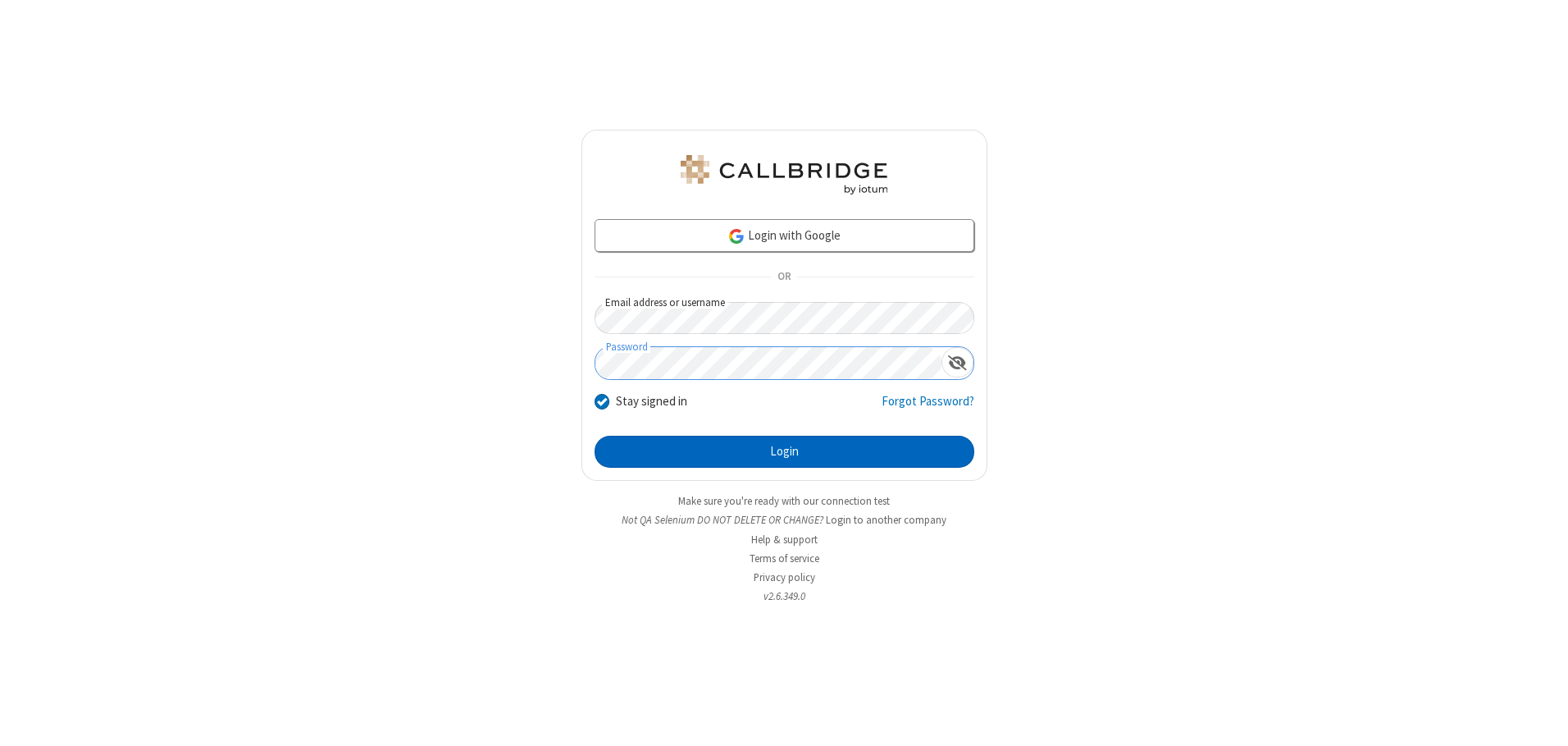
click at [784, 451] on button "Login" at bounding box center [784, 452] width 380 height 33
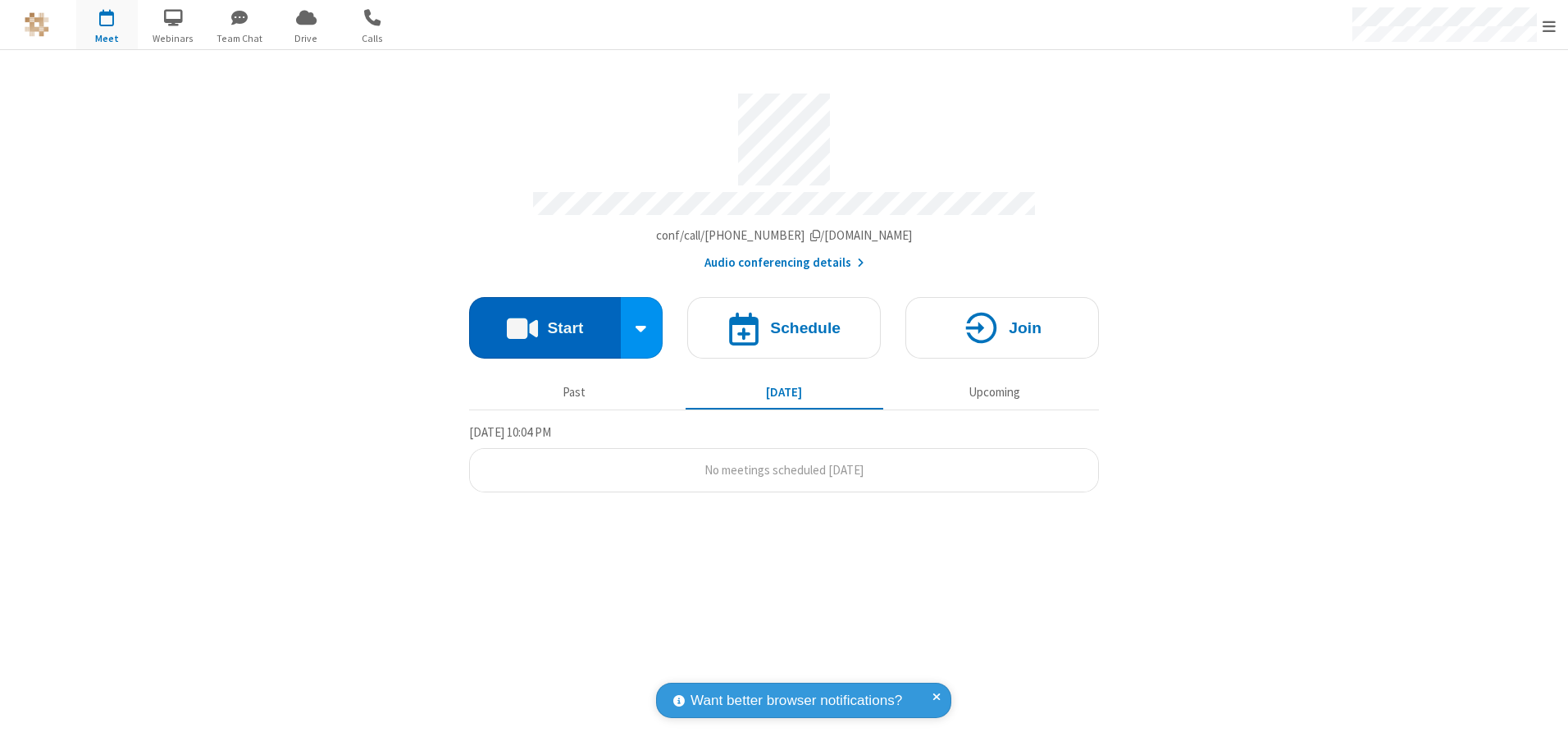
click at [545, 322] on button "Start" at bounding box center [545, 328] width 152 height 62
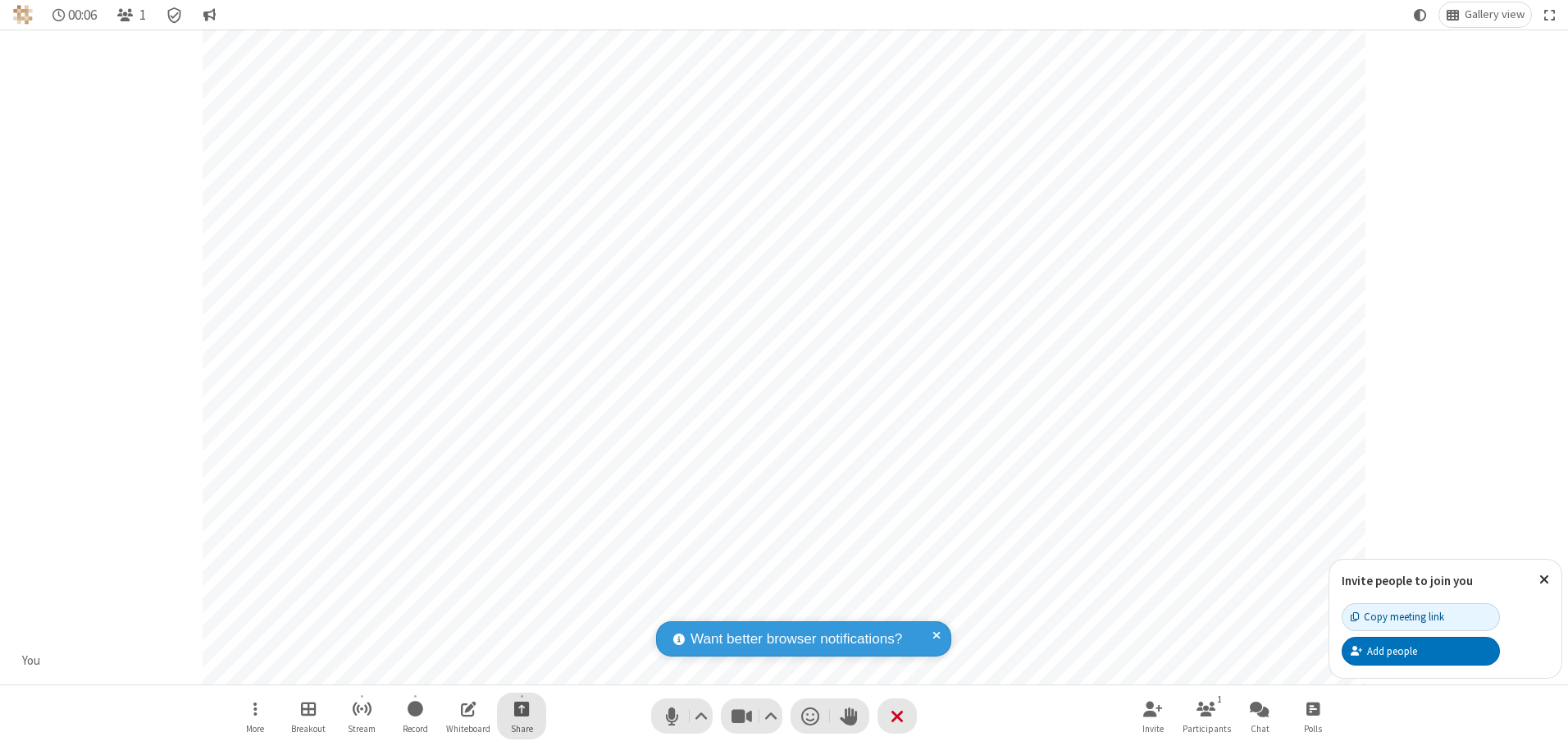
click at [522, 708] on span "Start sharing" at bounding box center [522, 707] width 15 height 20
click at [455, 640] on span "Present files & media" at bounding box center [456, 640] width 19 height 14
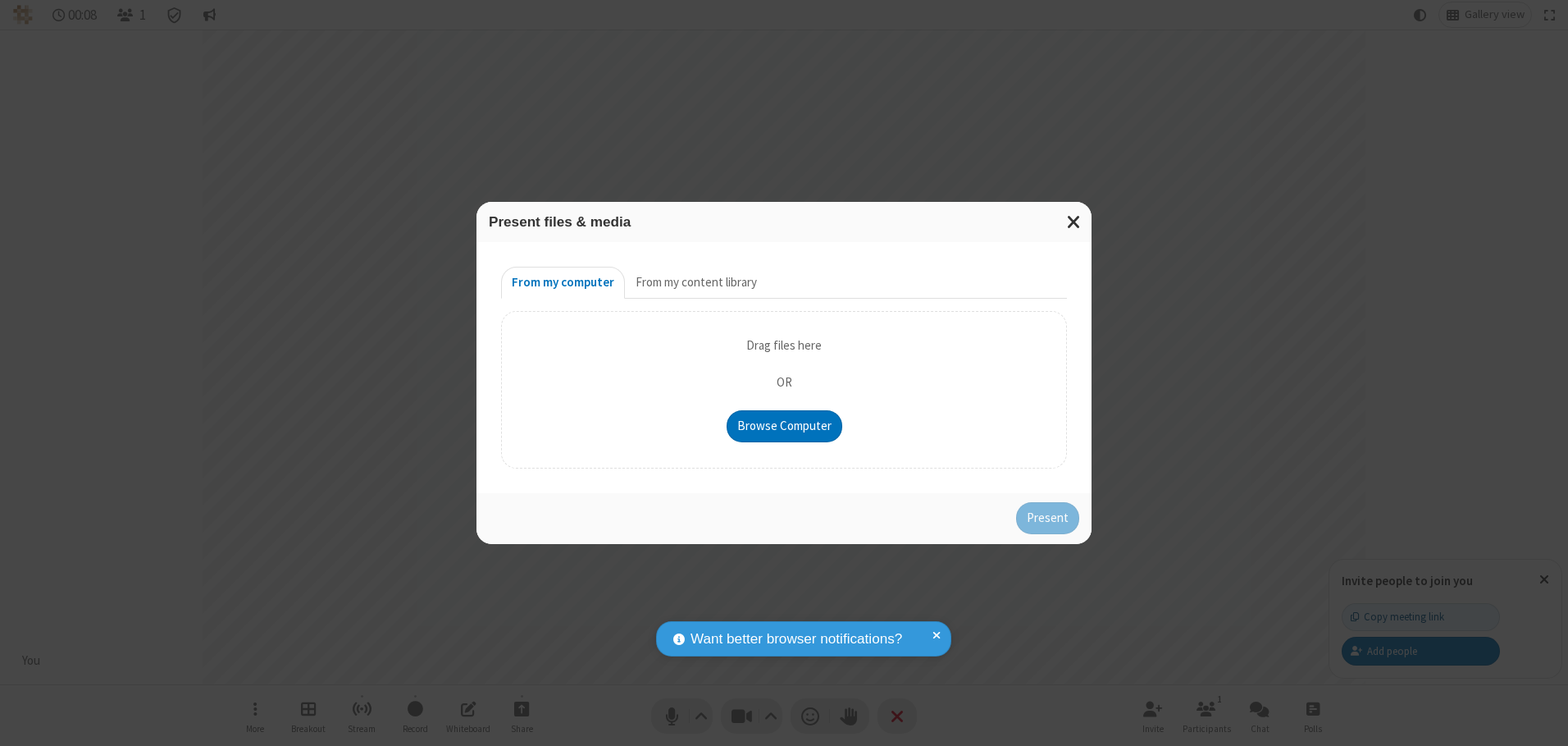
type input "C:\fakepath\doc_test.docx"
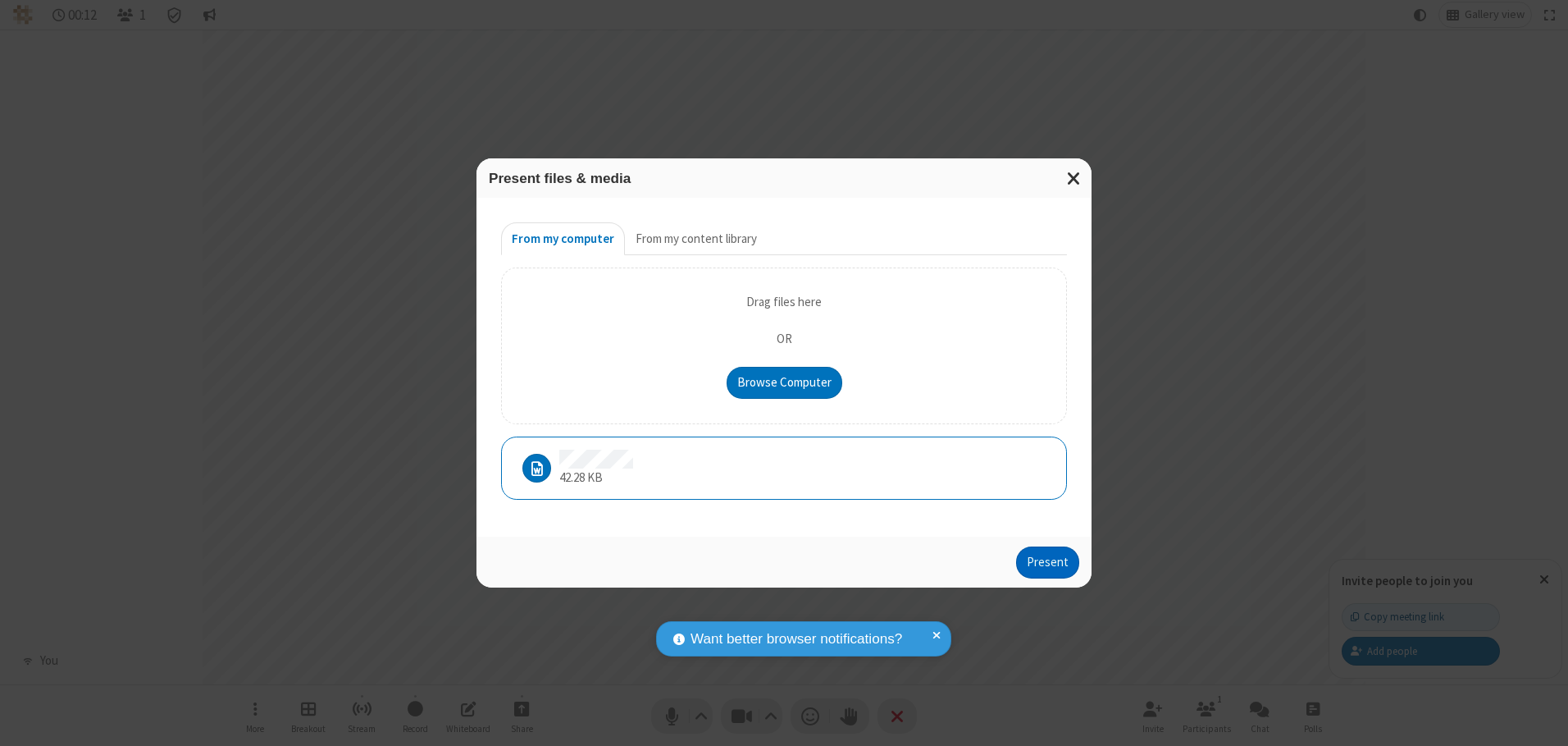
click at [1049, 562] on button "Present" at bounding box center [1047, 562] width 63 height 33
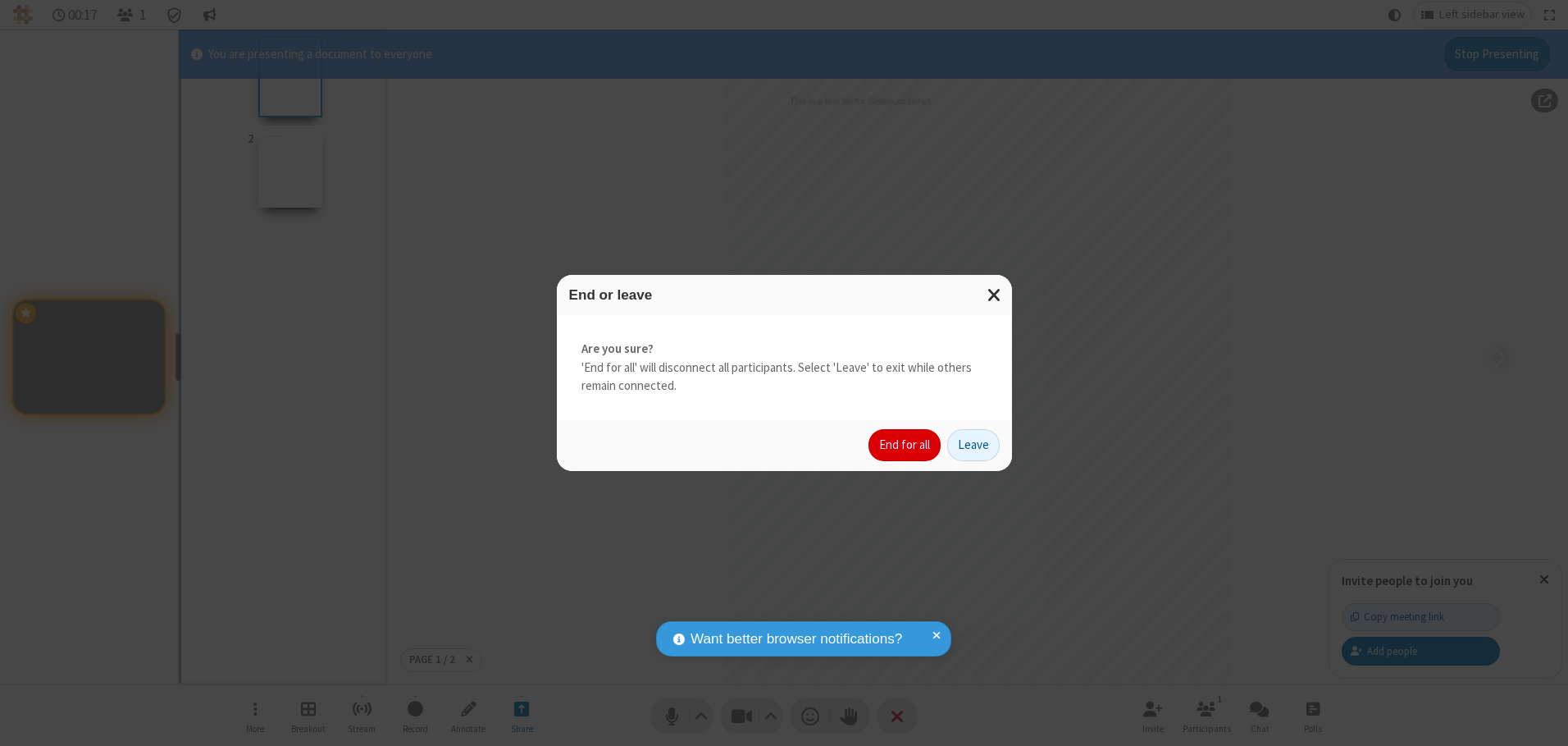
click at [905, 445] on button "End for all" at bounding box center [904, 445] width 72 height 33
